Goal: Information Seeking & Learning: Learn about a topic

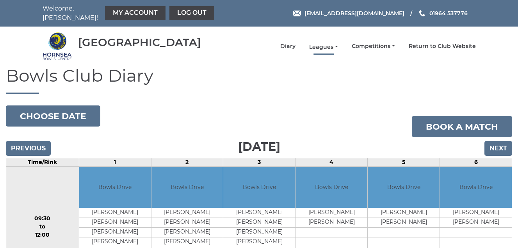
click at [321, 44] on link "Leagues" at bounding box center [323, 46] width 29 height 7
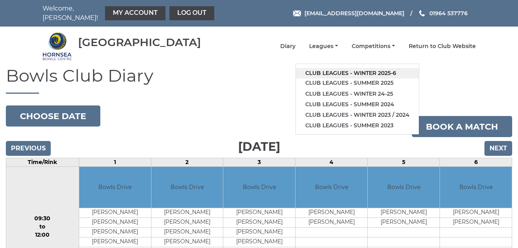
click at [345, 73] on link "Club leagues - Winter 2025-6" at bounding box center [357, 73] width 123 height 11
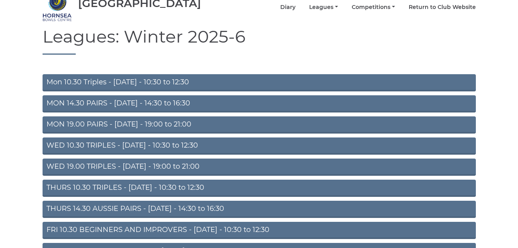
scroll to position [78, 0]
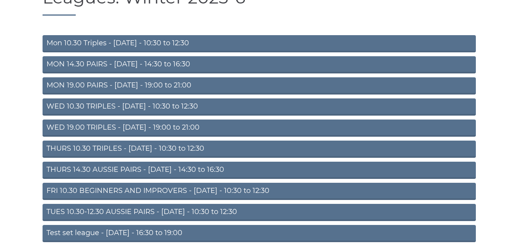
click at [154, 188] on link "FRI 10.30 BEGINNERS AND IMPROVERS - Friday - 10:30 to 12:30" at bounding box center [260, 191] width 434 height 17
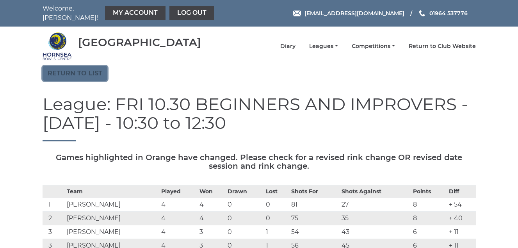
click at [77, 70] on link "Return to list" at bounding box center [75, 73] width 65 height 15
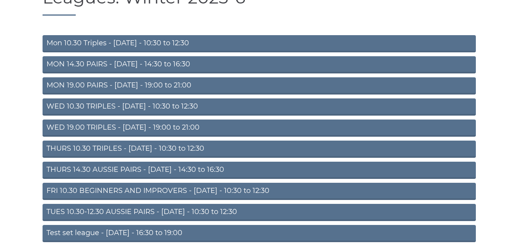
scroll to position [109, 0]
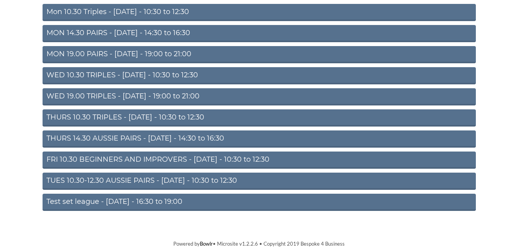
click at [138, 179] on link "TUES 10.30-12.30 AUSSIE PAIRS - Tuesday - 10:30 to 12:30" at bounding box center [260, 181] width 434 height 17
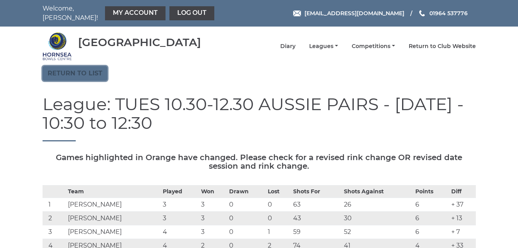
click at [87, 73] on link "Return to list" at bounding box center [75, 73] width 65 height 15
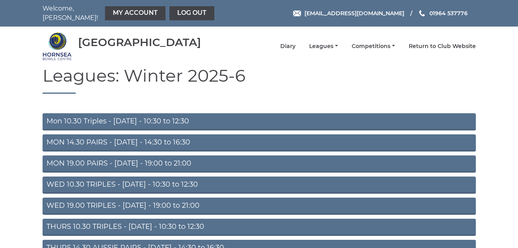
click at [135, 183] on link "WED 10.30 TRIPLES - [DATE] - 10:30 to 12:30" at bounding box center [260, 185] width 434 height 17
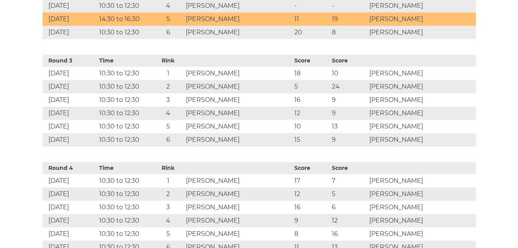
scroll to position [508, 0]
